Goal: Task Accomplishment & Management: Manage account settings

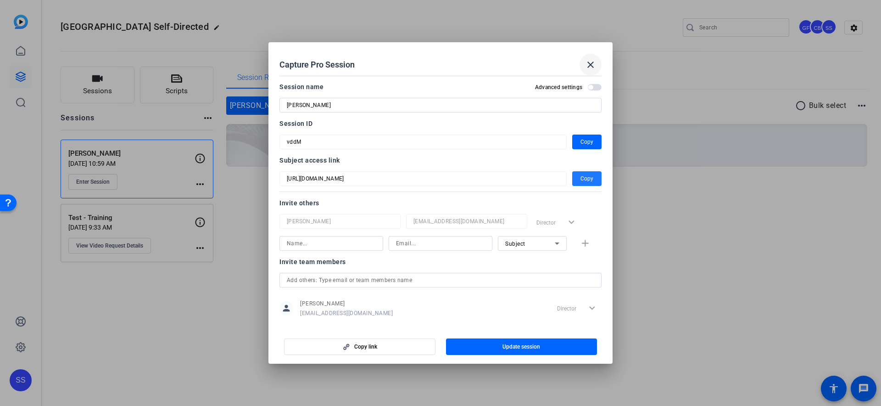
click at [589, 66] on mat-icon "close" at bounding box center [590, 64] width 11 height 11
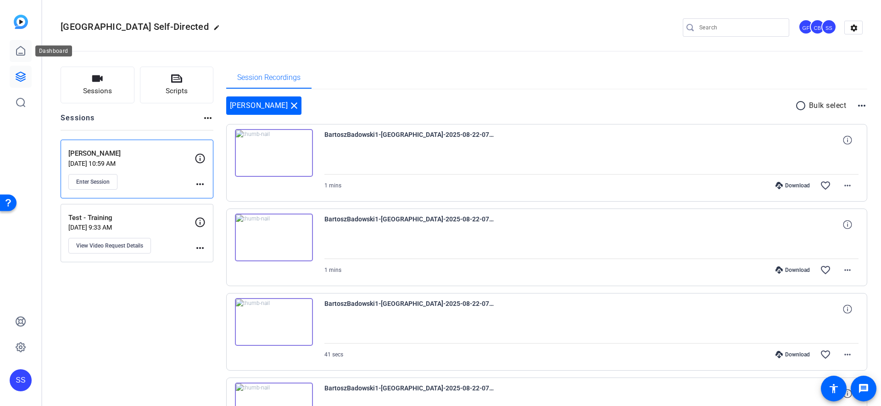
click at [25, 54] on icon at bounding box center [20, 50] width 11 height 11
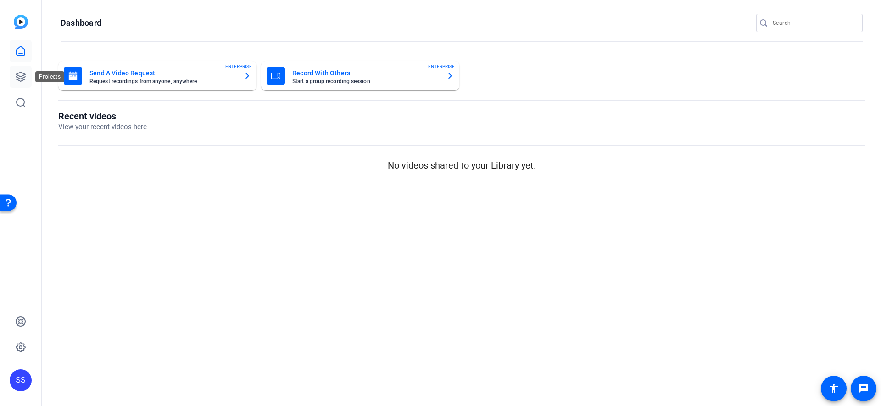
click at [28, 79] on link at bounding box center [21, 77] width 22 height 22
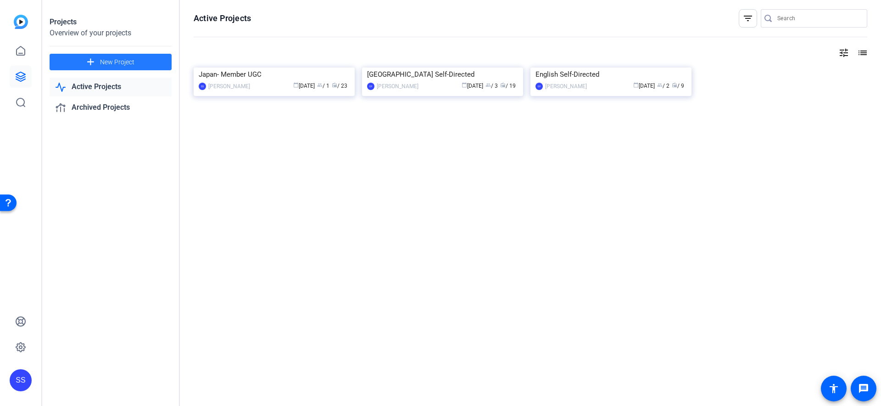
click at [82, 61] on span at bounding box center [111, 62] width 122 height 22
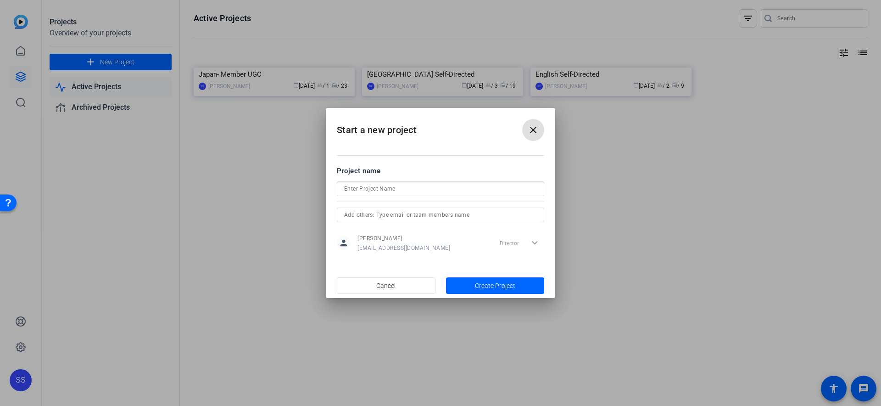
click at [420, 188] on input at bounding box center [440, 188] width 193 height 11
type input "Missionary Test"
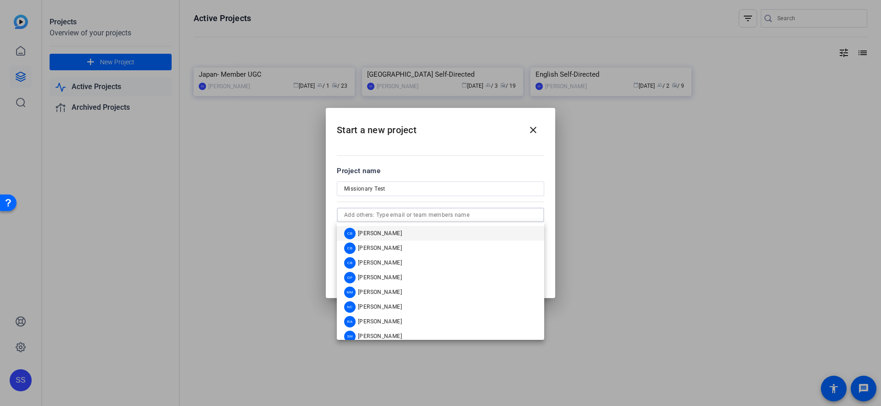
click at [400, 213] on input "text" at bounding box center [440, 214] width 193 height 11
click at [392, 258] on mat-option "CB [PERSON_NAME]" at bounding box center [440, 262] width 207 height 15
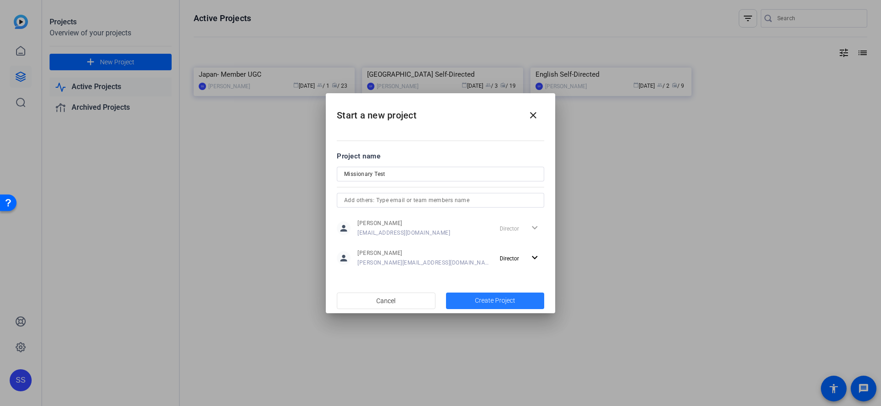
click at [473, 300] on span "button" at bounding box center [495, 301] width 99 height 22
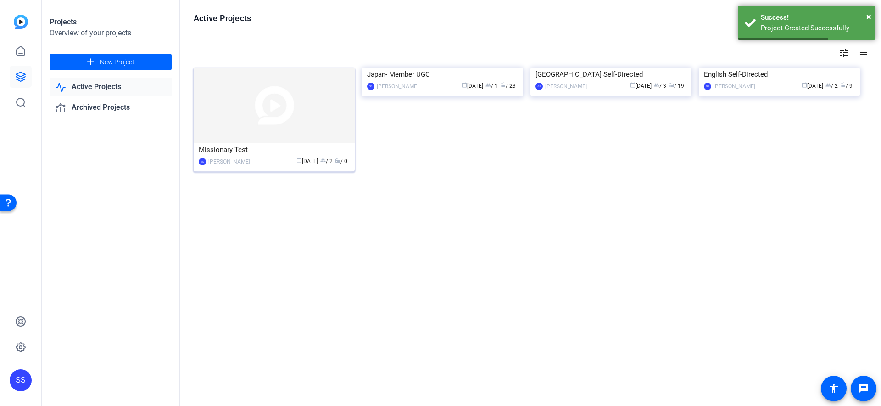
click at [288, 131] on img at bounding box center [274, 104] width 161 height 75
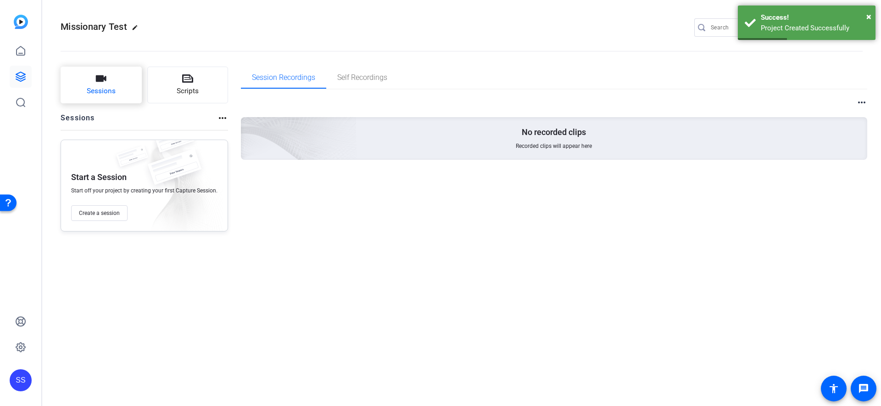
click at [109, 88] on span "Sessions" at bounding box center [101, 91] width 29 height 11
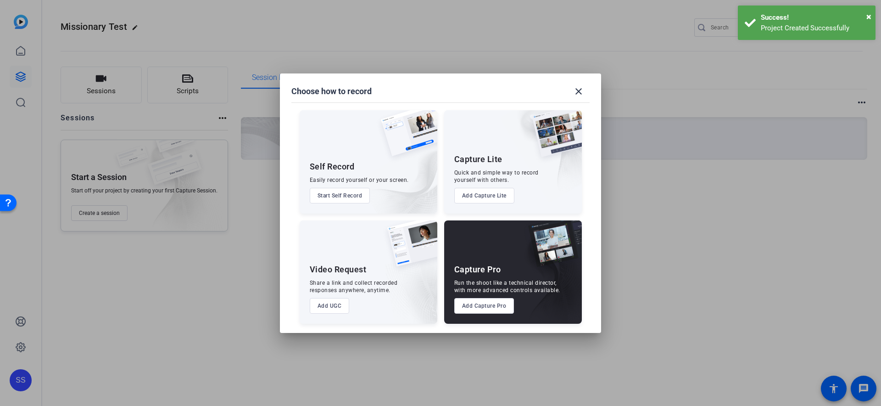
click at [470, 305] on button "Add Capture Pro" at bounding box center [484, 306] width 60 height 16
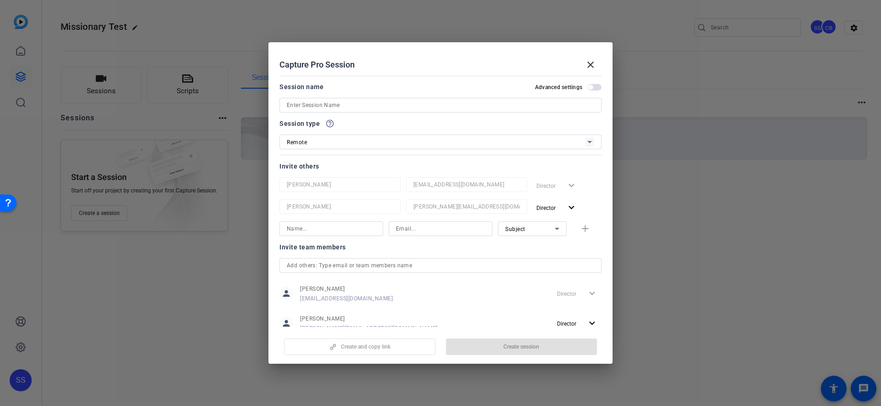
click at [348, 99] on div at bounding box center [441, 105] width 308 height 15
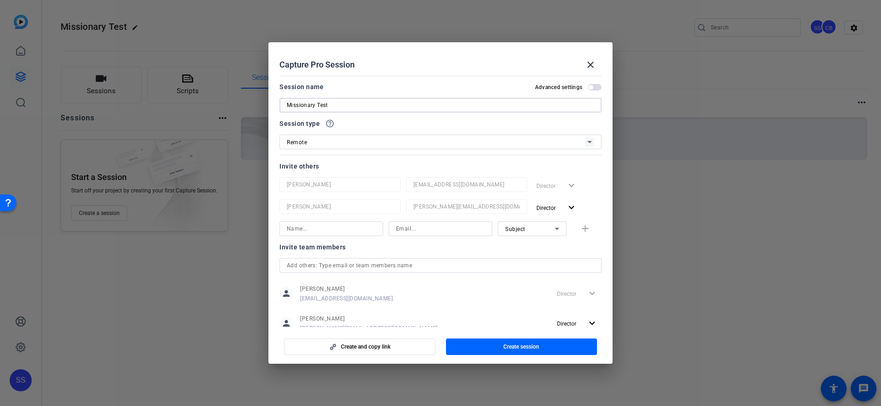
scroll to position [27, 0]
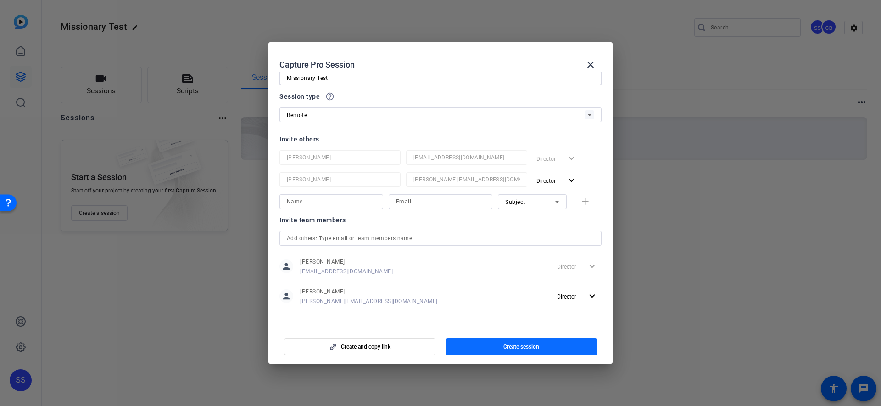
type input "Missionary Test"
click at [507, 354] on span "button" at bounding box center [521, 347] width 151 height 22
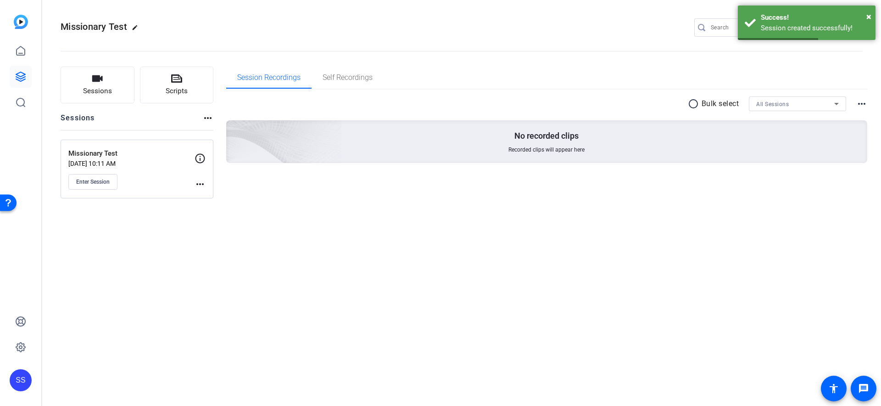
click at [196, 184] on mat-icon "more_horiz" at bounding box center [200, 184] width 11 height 11
click at [138, 157] on div at bounding box center [440, 203] width 881 height 406
click at [110, 151] on p "Missionary Test" at bounding box center [131, 153] width 126 height 11
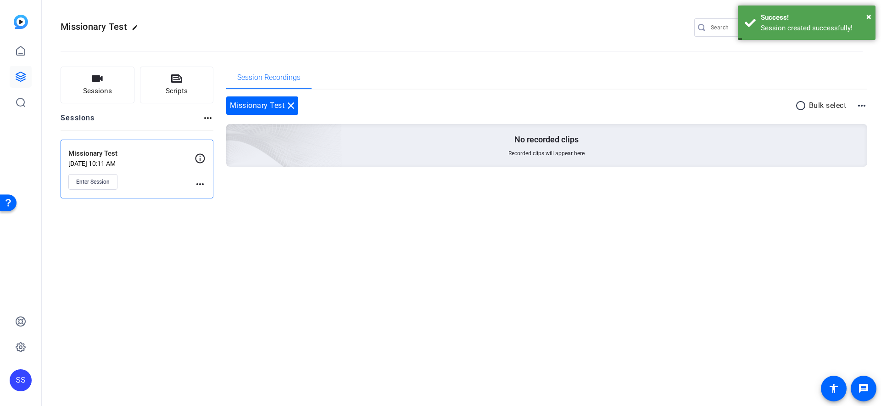
click at [200, 185] on mat-icon "more_horiz" at bounding box center [200, 184] width 11 height 11
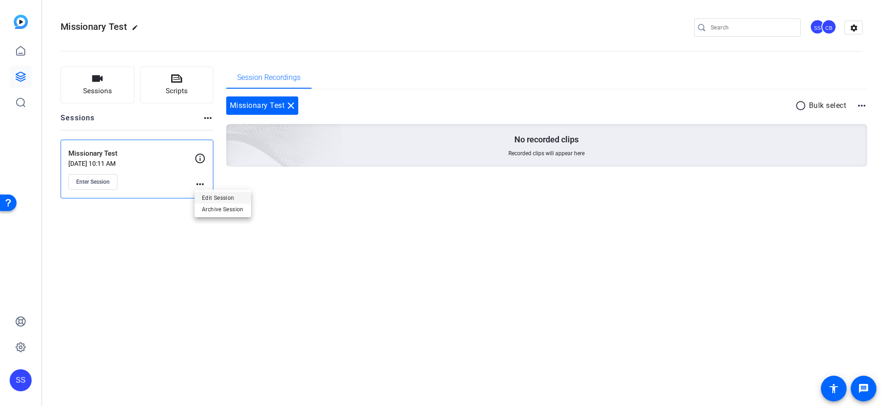
click at [215, 195] on span "Edit Session" at bounding box center [223, 197] width 42 height 11
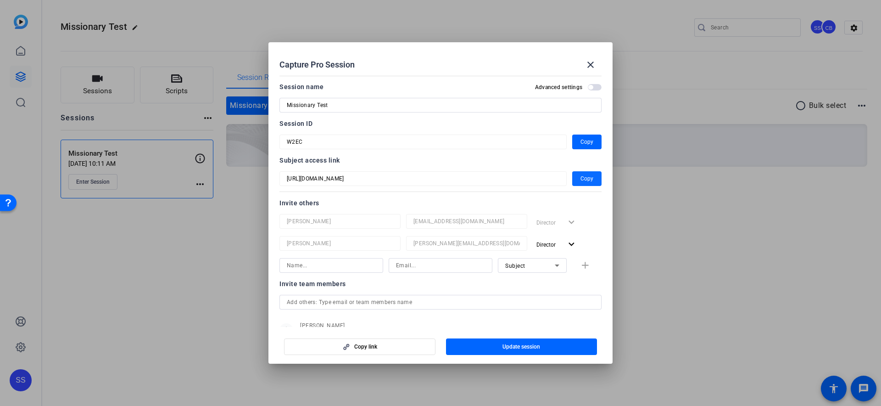
click at [588, 180] on span "Copy" at bounding box center [587, 178] width 13 height 11
click at [387, 342] on span "button" at bounding box center [360, 347] width 151 height 22
